Goal: Task Accomplishment & Management: Complete application form

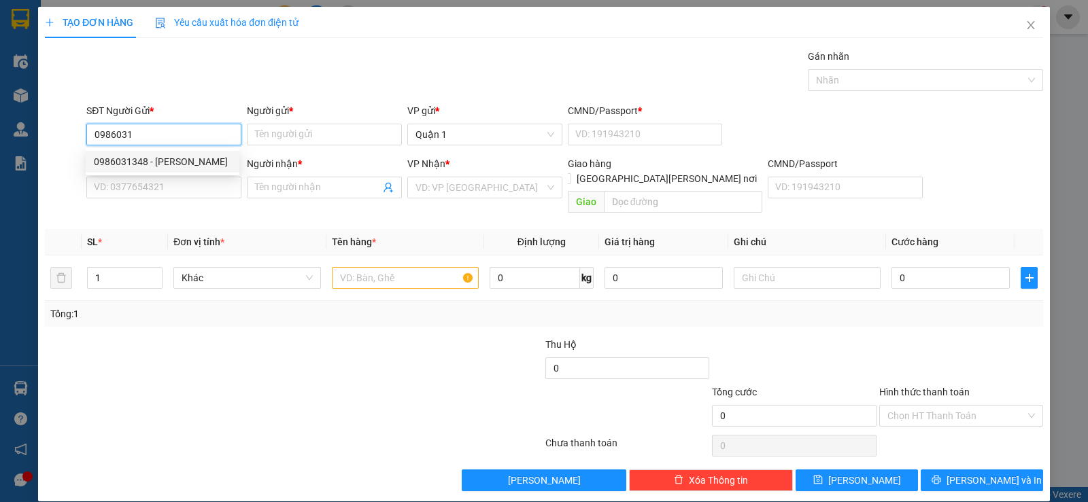
click at [135, 156] on div "0986031348 - [PERSON_NAME]" at bounding box center [162, 161] width 137 height 15
type input "0986031348"
type input "DUNG"
type input "1"
type input "0948742421"
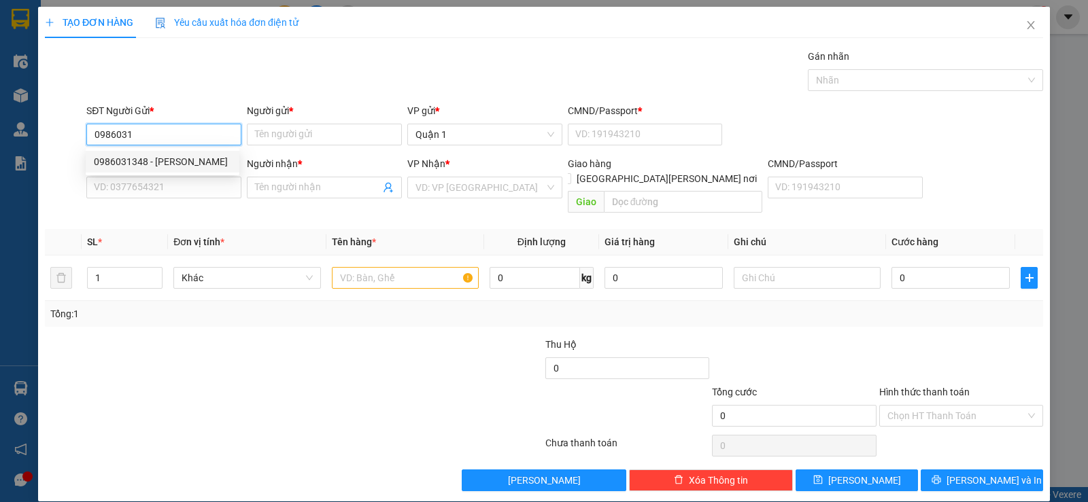
type input "DUNG"
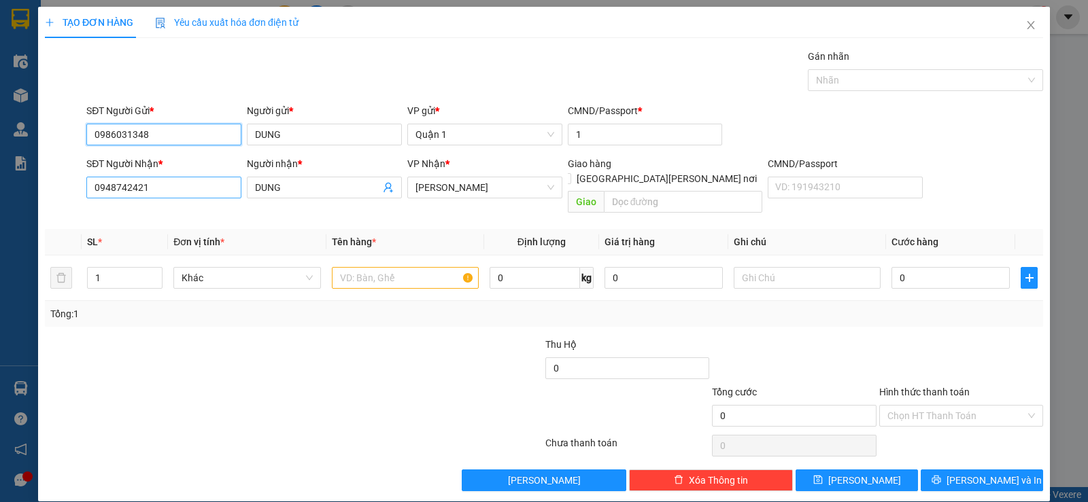
type input "0986031348"
drag, startPoint x: 149, startPoint y: 190, endPoint x: 58, endPoint y: 210, distance: 93.2
click at [58, 210] on div "Transit Pickup Surcharge Ids Transit Deliver Surcharge Ids Transit Deliver Surc…" at bounding box center [544, 270] width 998 height 443
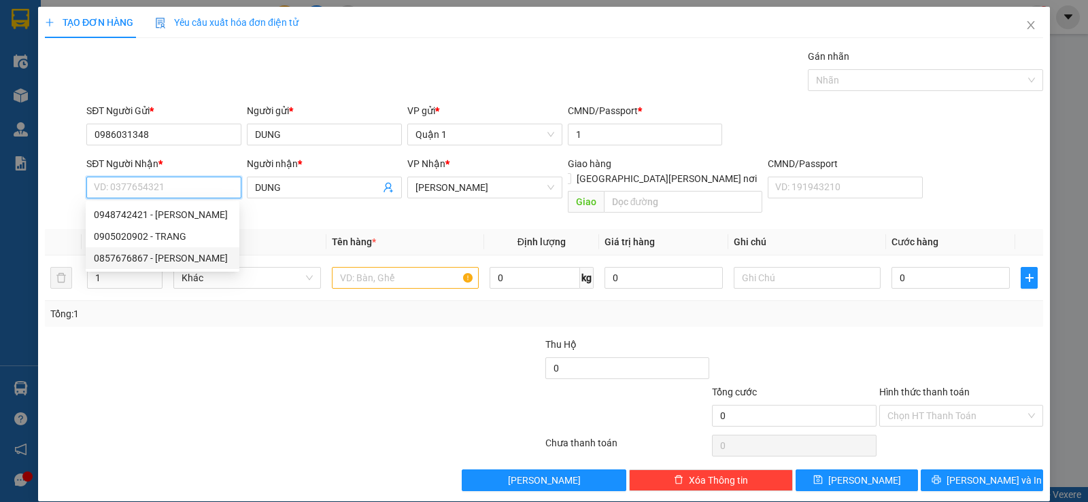
click at [129, 260] on div "0857676867 - [PERSON_NAME]" at bounding box center [162, 258] width 137 height 15
type input "0857676867"
type input "PHONG"
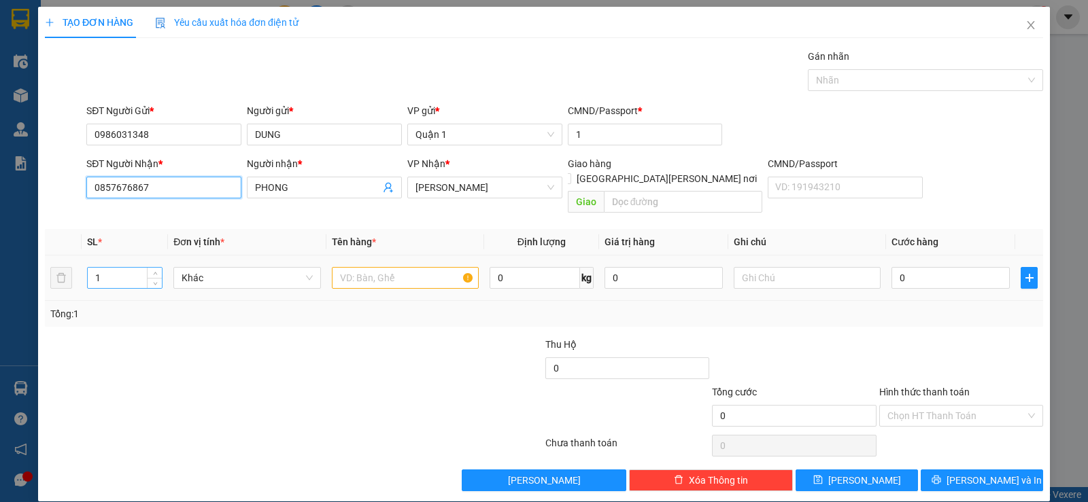
type input "0857676867"
click at [52, 267] on tr "1 Khác 0 kg 0 0" at bounding box center [544, 279] width 998 height 46
type input "4"
click at [350, 267] on input "text" at bounding box center [405, 278] width 147 height 22
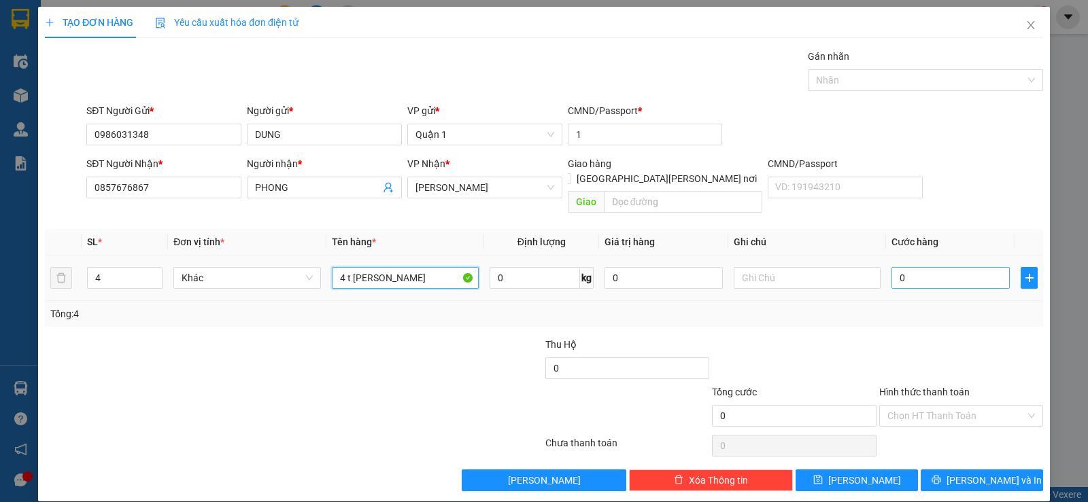
type input "4 t [PERSON_NAME]"
drag, startPoint x: 919, startPoint y: 260, endPoint x: 929, endPoint y: 282, distance: 24.6
click at [920, 267] on input "0" at bounding box center [950, 278] width 118 height 22
type input "1"
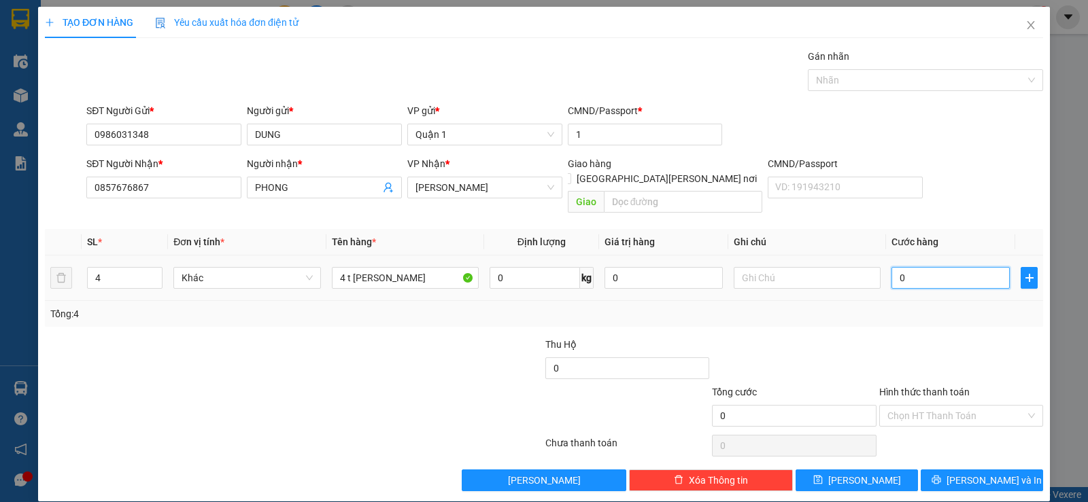
type input "1"
type input "16"
type input "160"
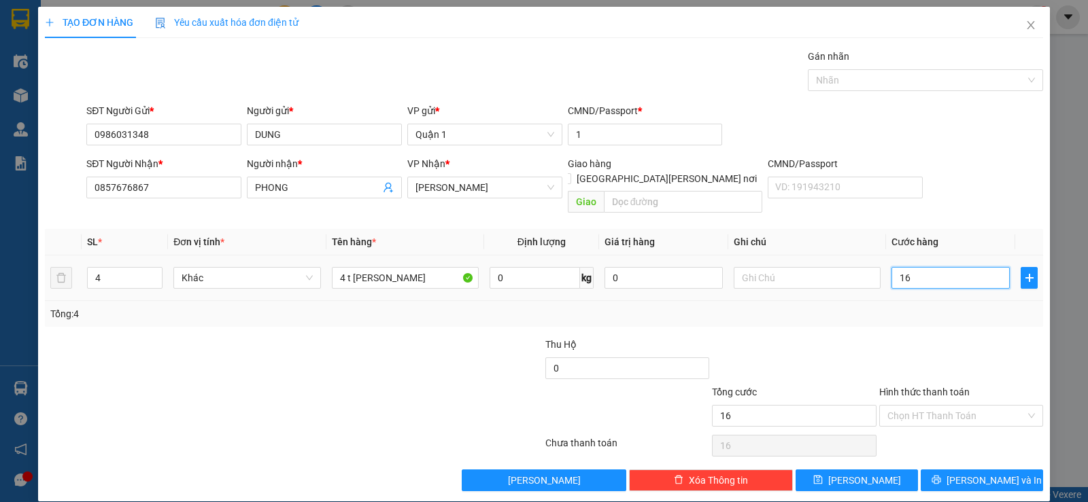
type input "160"
type input "160.000"
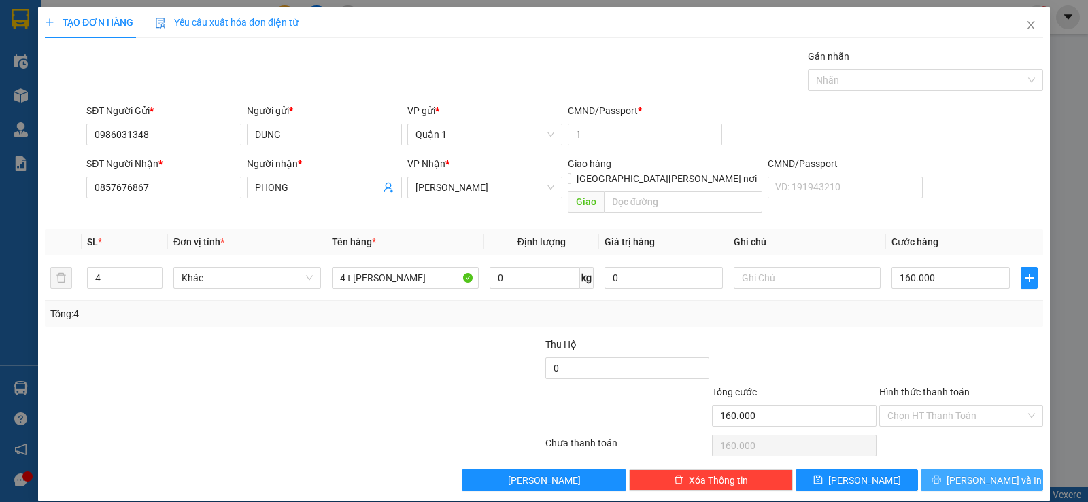
click at [944, 470] on button "[PERSON_NAME] và In" at bounding box center [982, 481] width 122 height 22
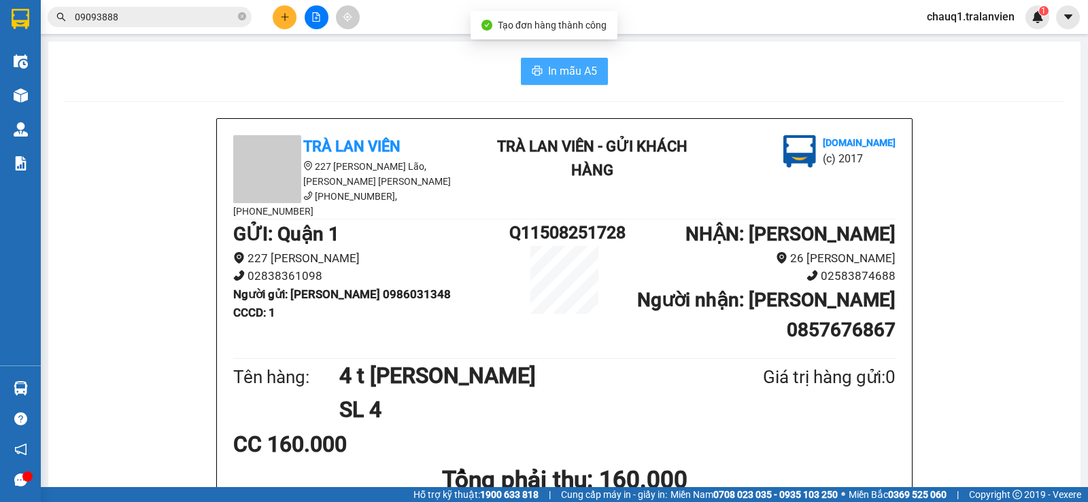
click at [561, 69] on span "In mẫu A5" at bounding box center [572, 71] width 49 height 17
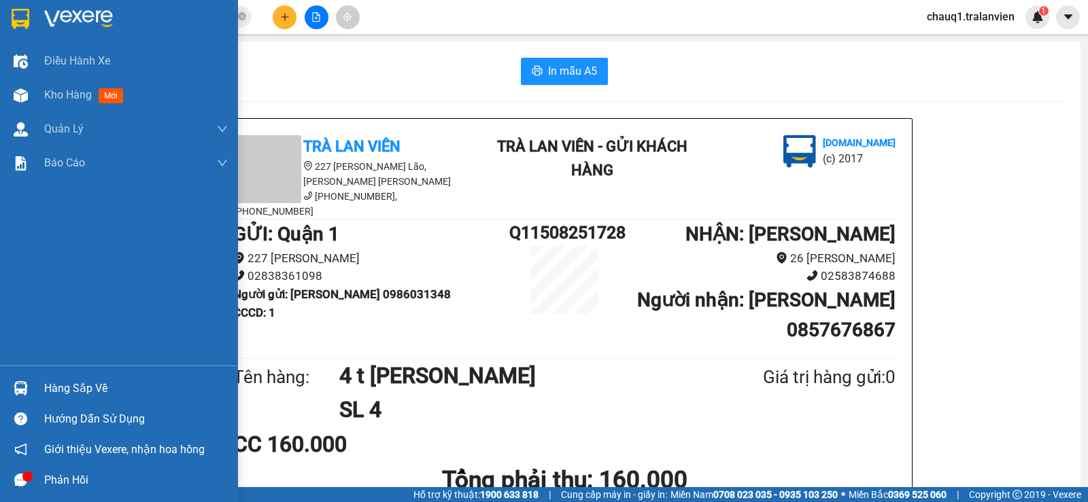
click at [37, 28] on div at bounding box center [119, 22] width 238 height 44
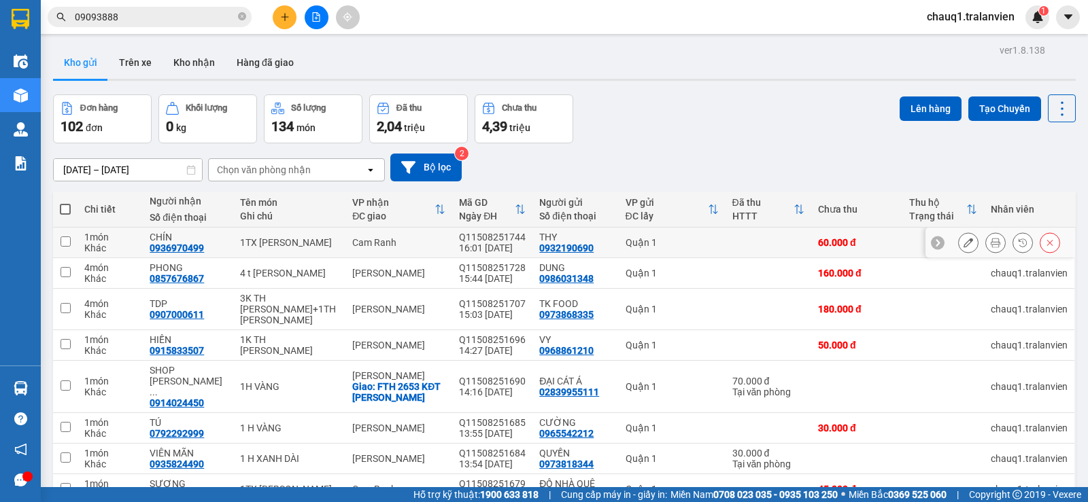
click at [991, 242] on icon at bounding box center [996, 243] width 10 height 10
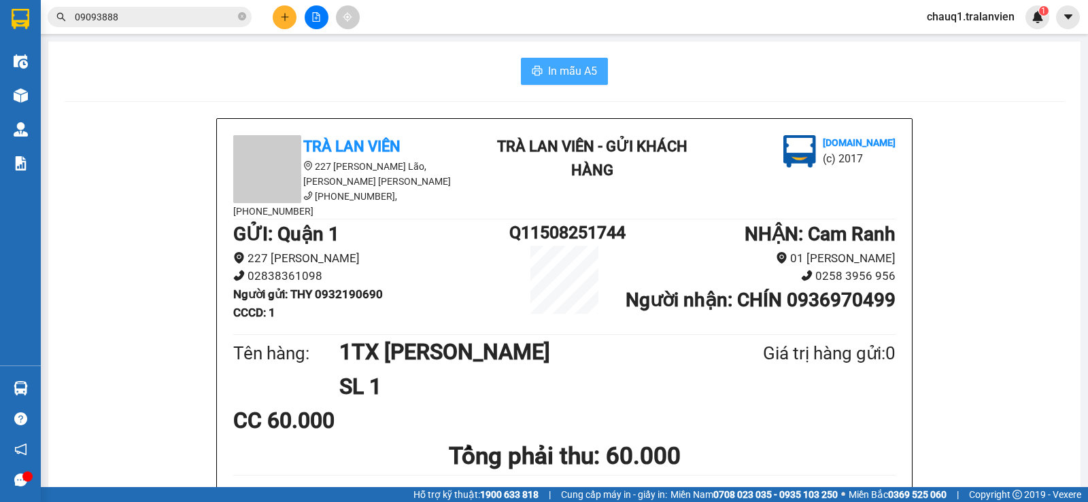
click at [589, 73] on span "In mẫu A5" at bounding box center [572, 71] width 49 height 17
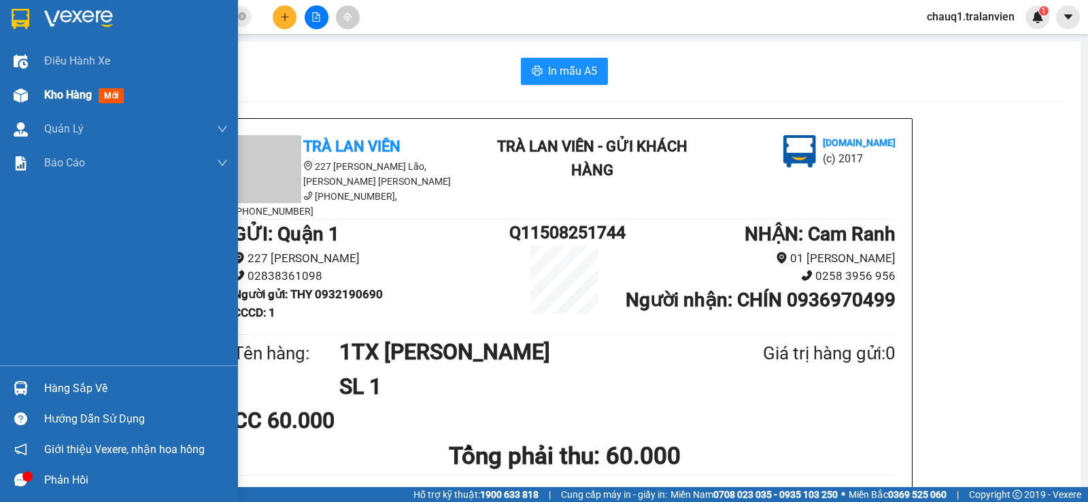
click at [52, 95] on span "Kho hàng" at bounding box center [68, 94] width 48 height 13
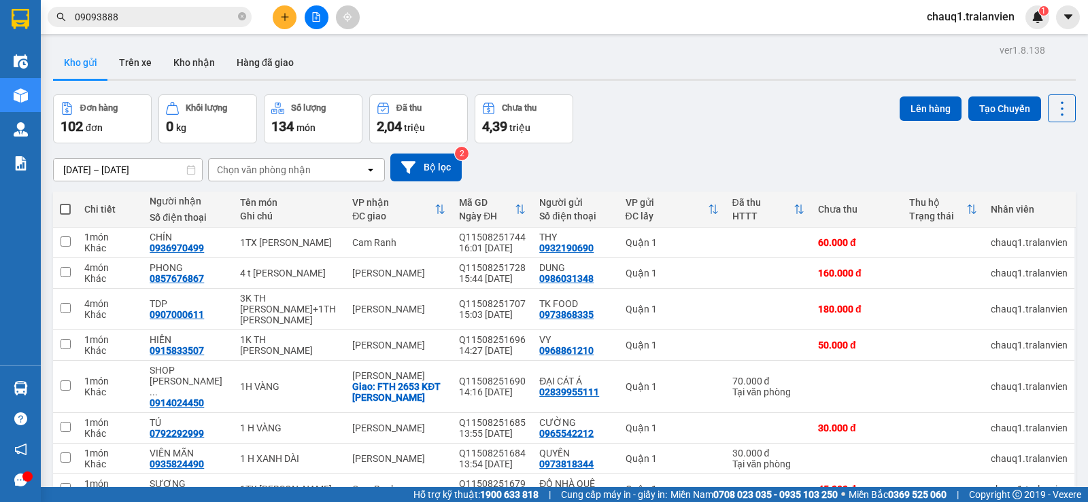
click at [179, 165] on input "[DATE] – [DATE]" at bounding box center [128, 170] width 148 height 22
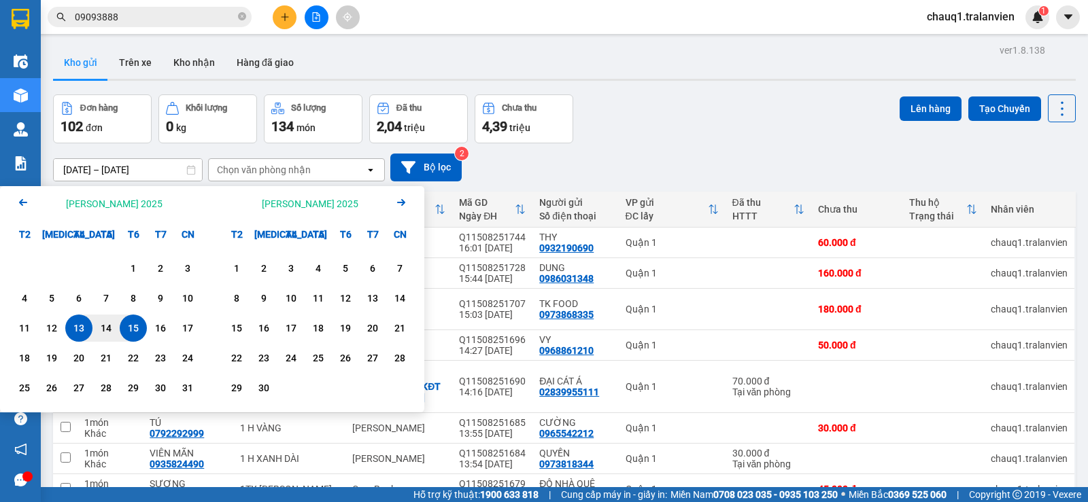
click at [134, 326] on div "15" at bounding box center [133, 328] width 19 height 16
type input "[DATE] – [DATE]"
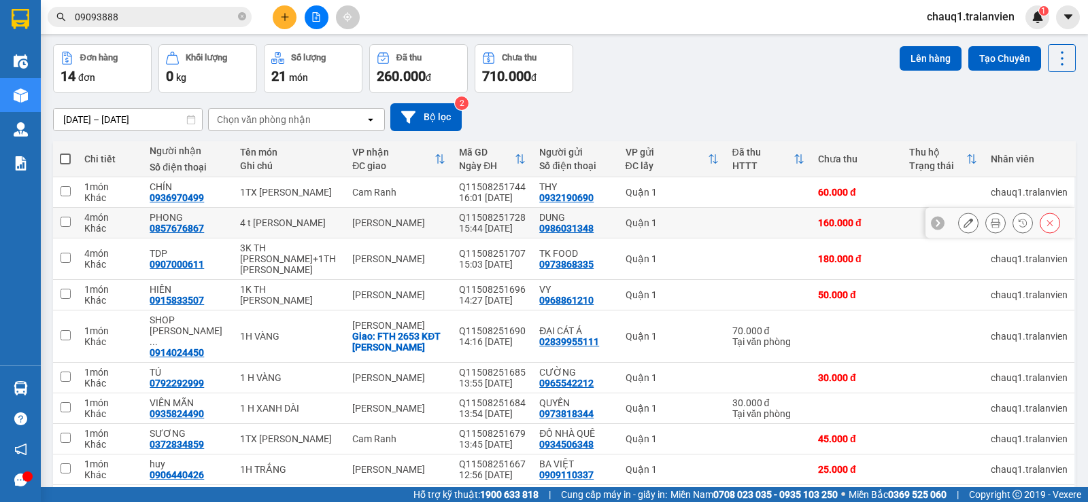
scroll to position [124, 0]
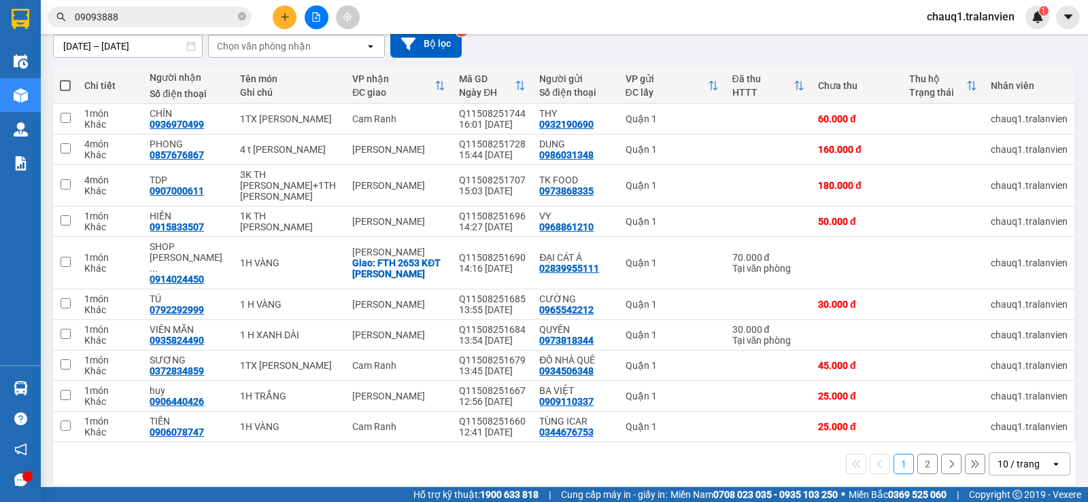
click at [1025, 458] on div "10 / trang" at bounding box center [1019, 465] width 42 height 14
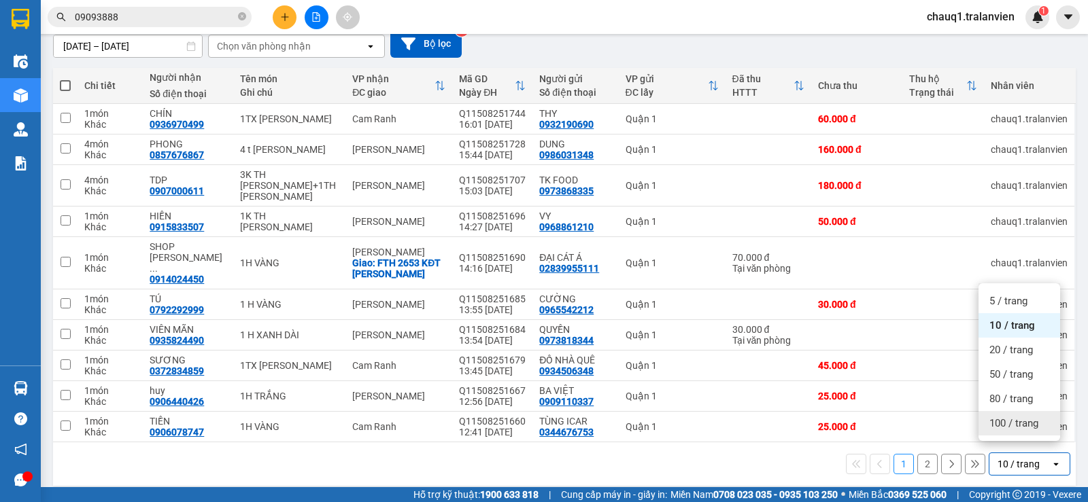
click at [1017, 423] on span "100 / trang" at bounding box center [1013, 424] width 49 height 14
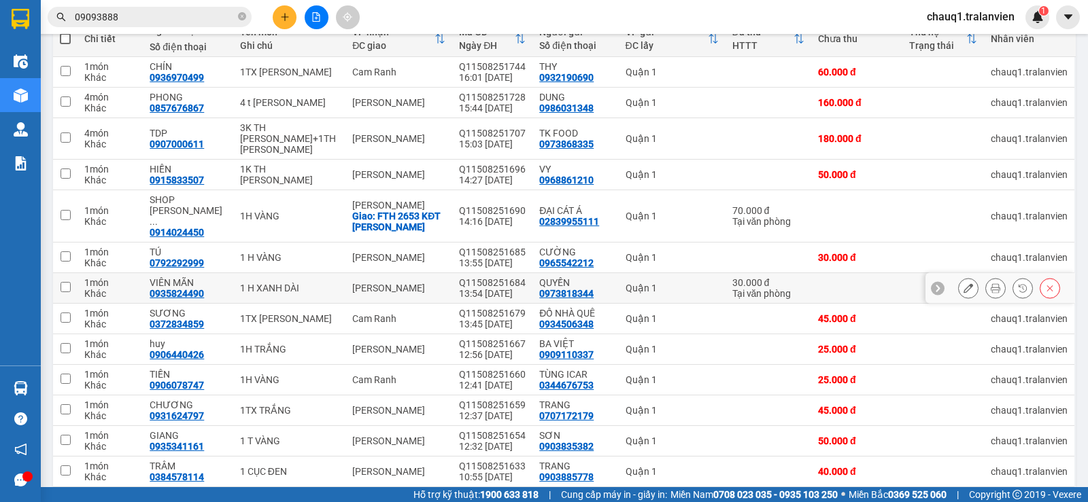
scroll to position [204, 0]
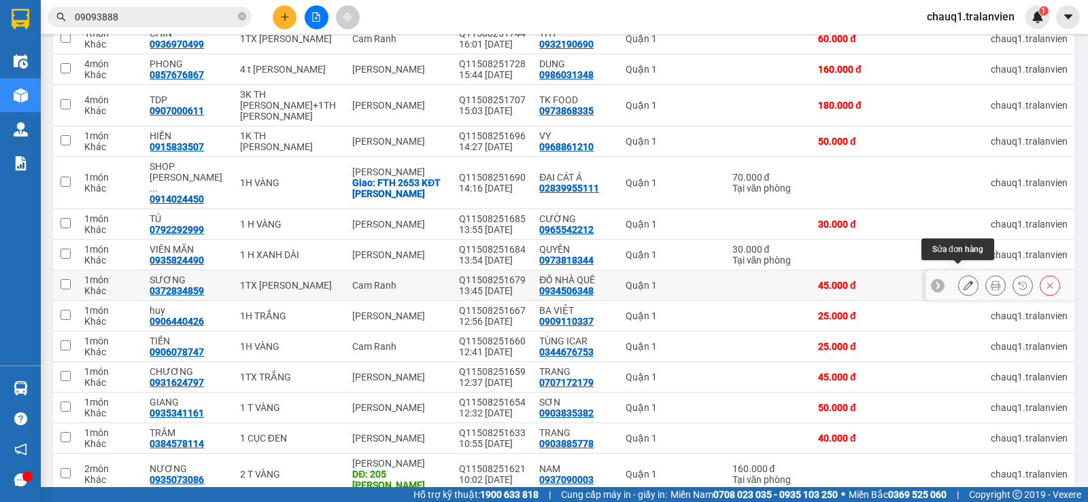
click at [964, 281] on icon at bounding box center [969, 286] width 10 height 10
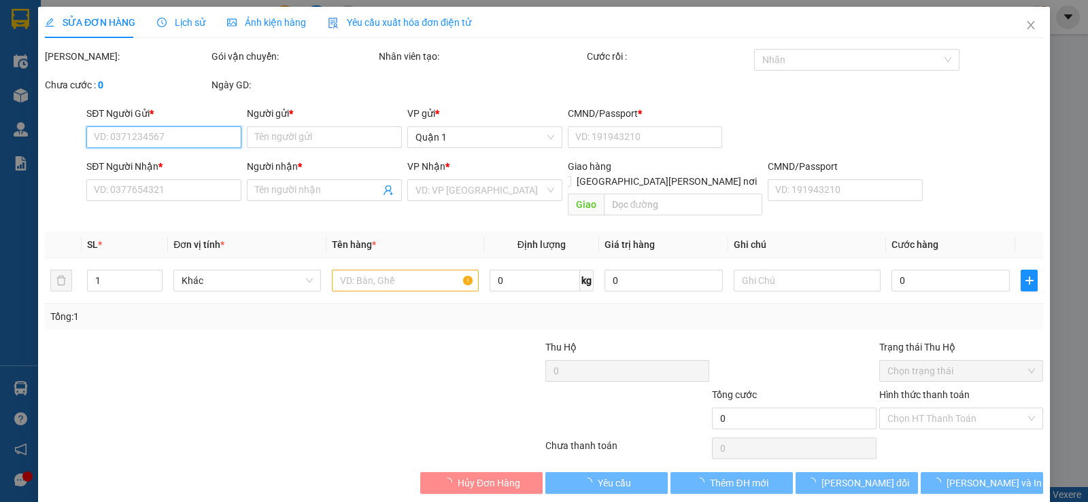
type input "0934506348"
type input "ĐỒ NHÀ QUÊ"
type input "1"
type input "0372834859"
type input "SƯƠNG"
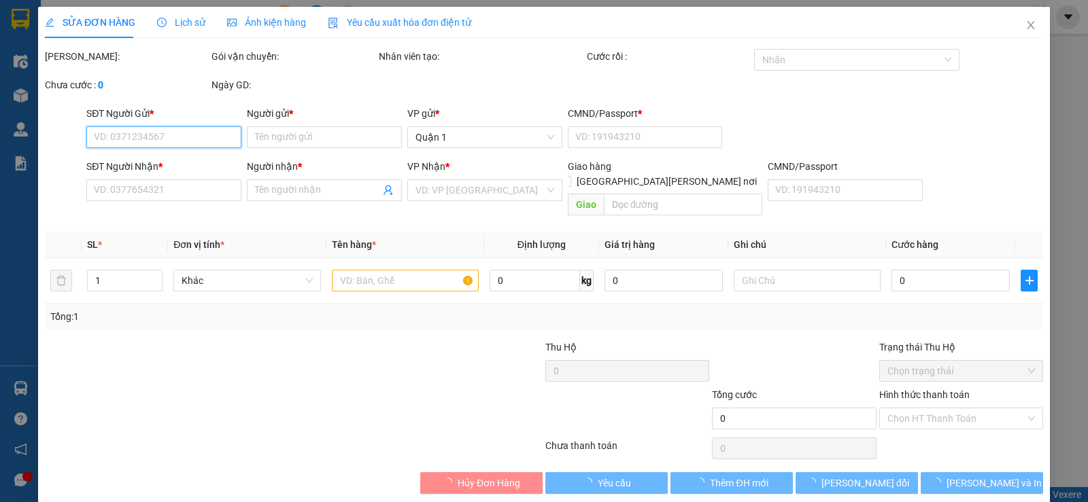
type input "45.000"
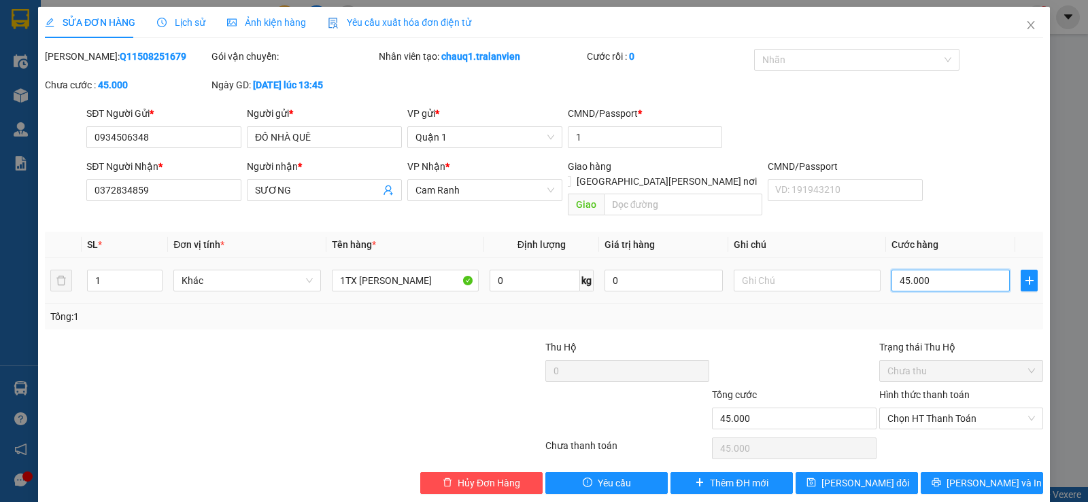
click at [955, 270] on input "45.000" at bounding box center [950, 281] width 118 height 22
type input "6"
type input "60"
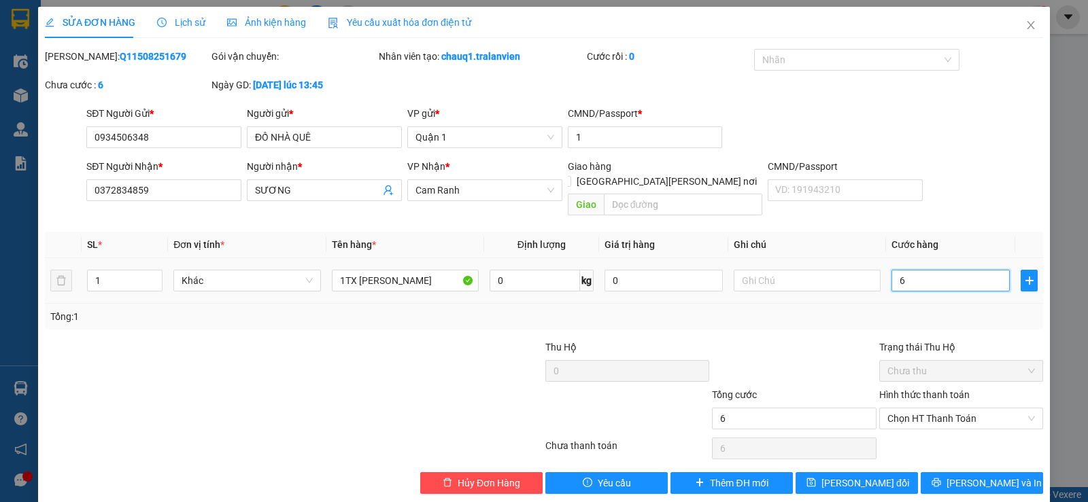
type input "60"
type input "60.000"
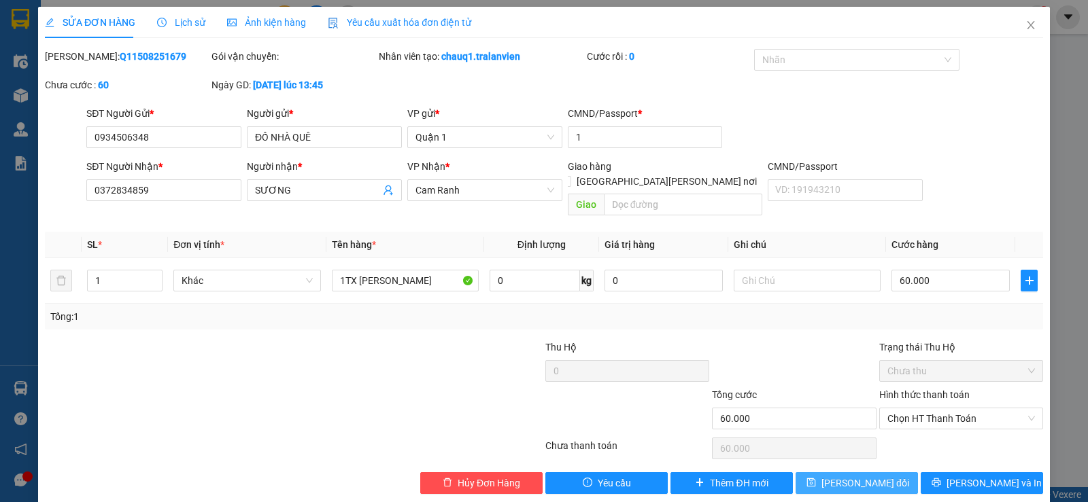
click at [875, 476] on span "[PERSON_NAME] đổi" at bounding box center [865, 483] width 88 height 15
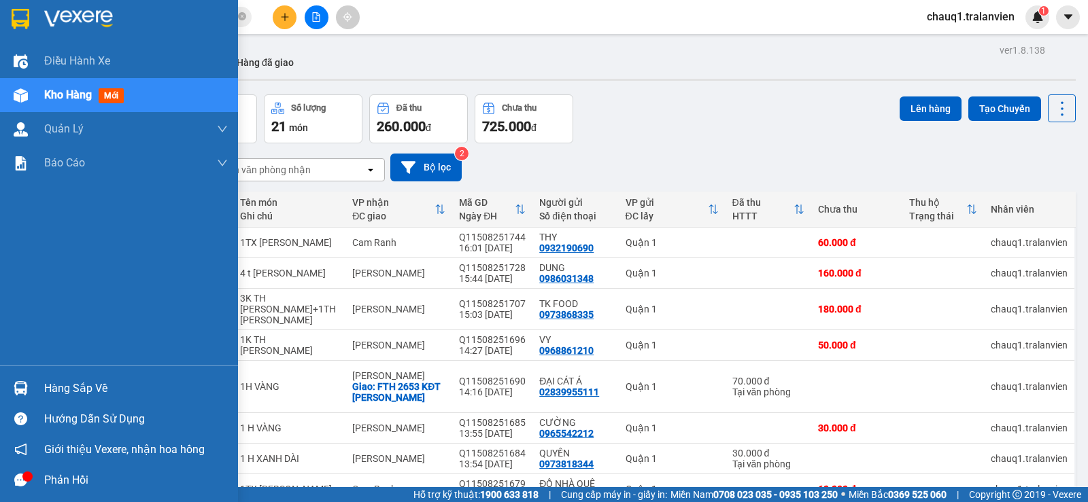
click at [18, 18] on img at bounding box center [21, 19] width 18 height 20
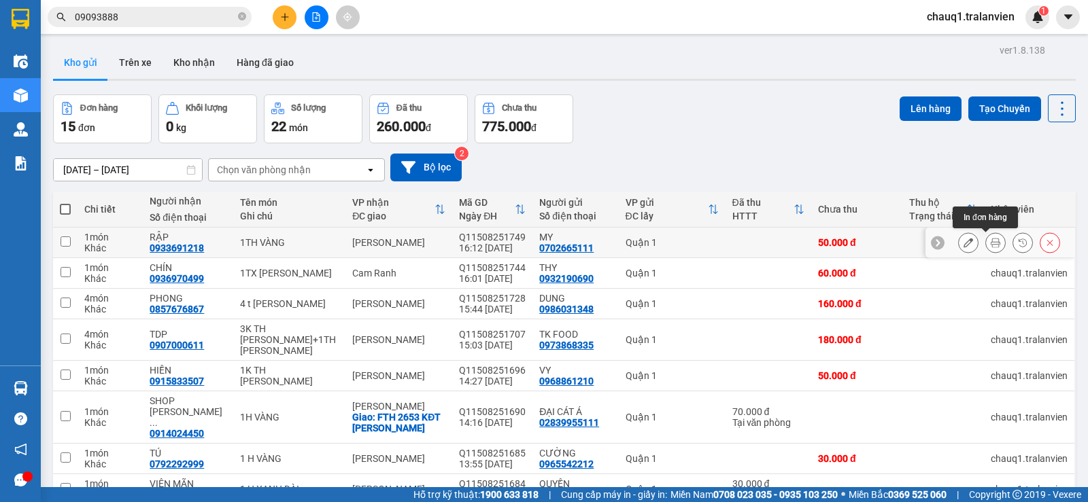
click at [991, 240] on icon at bounding box center [996, 243] width 10 height 10
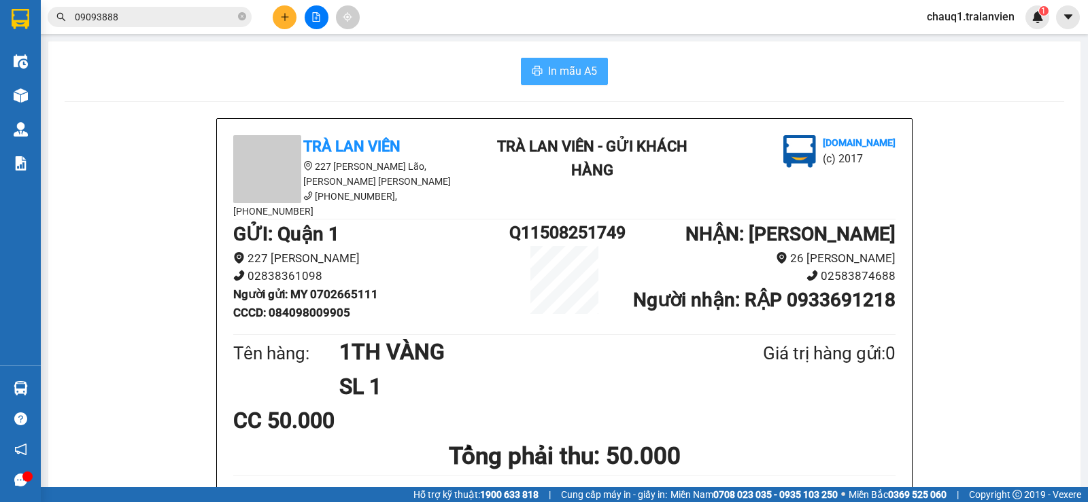
click at [570, 70] on span "In mẫu A5" at bounding box center [572, 71] width 49 height 17
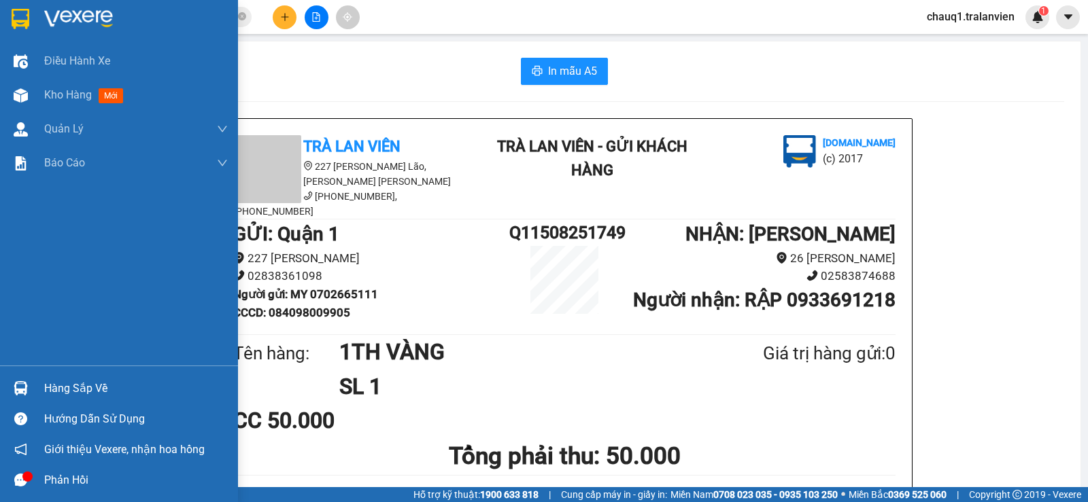
click at [10, 14] on div at bounding box center [21, 19] width 24 height 24
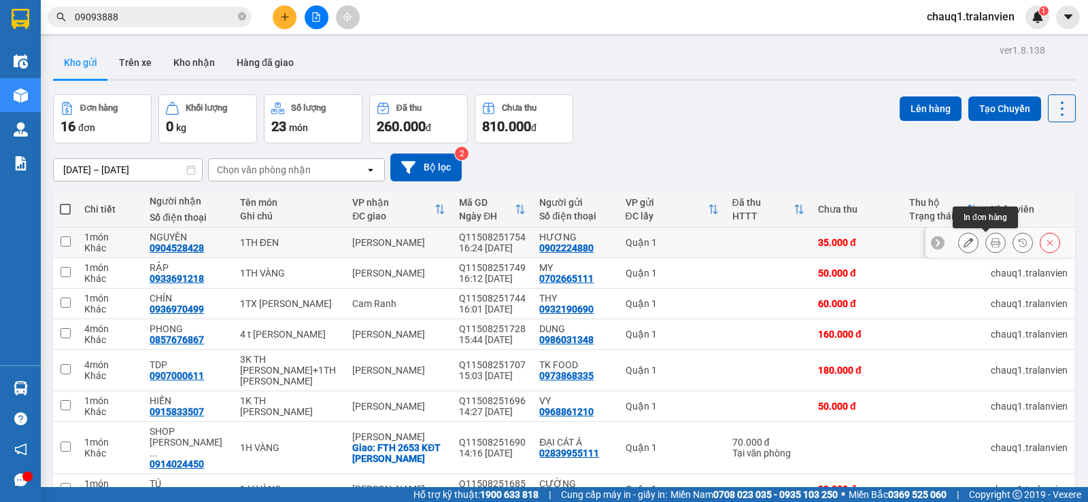
click at [991, 245] on icon at bounding box center [996, 243] width 10 height 10
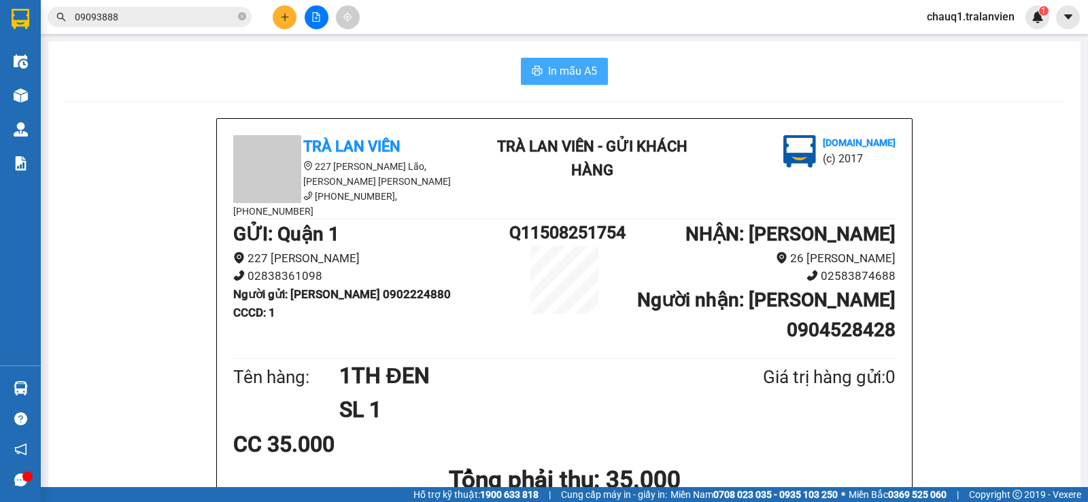
click at [598, 69] on button "In mẫu A5" at bounding box center [564, 71] width 87 height 27
